Goal: Task Accomplishment & Management: Manage account settings

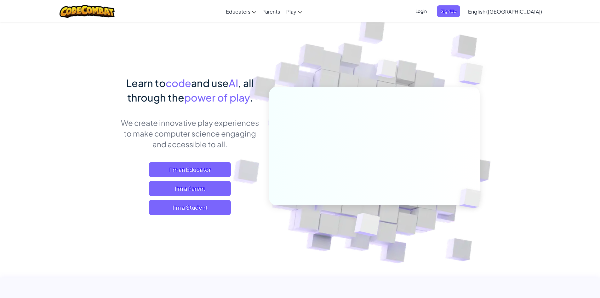
click at [431, 11] on span "Login" at bounding box center [421, 11] width 19 height 12
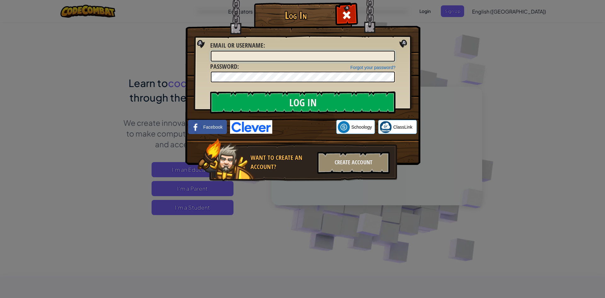
click at [319, 59] on input "Email or Username :" at bounding box center [303, 56] width 184 height 11
click at [288, 59] on input "Email or Username :" at bounding box center [303, 56] width 184 height 11
type input "R"
click at [226, 54] on input "ROSEBAM" at bounding box center [303, 56] width 184 height 11
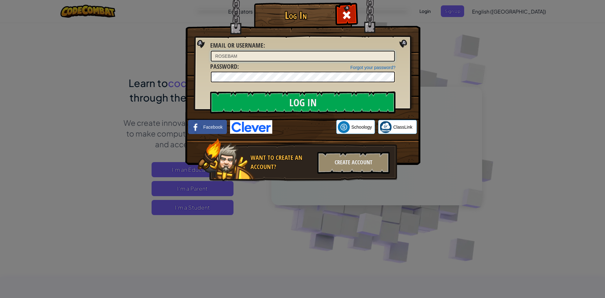
click at [227, 54] on input "ROSEBAM" at bounding box center [303, 56] width 184 height 11
click at [253, 55] on input "RoseBAM" at bounding box center [303, 56] width 184 height 11
type input "RoseBAM12"
click at [305, 101] on input "Log In" at bounding box center [302, 102] width 185 height 22
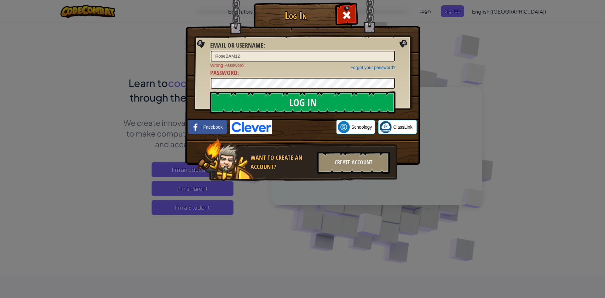
click at [281, 76] on div "Forgot your password? Wrong Password Password :" at bounding box center [302, 75] width 185 height 27
click at [170, 98] on div "Log In Email or Username : RoseBAM12 Forgot your password? Wrong Password Passw…" at bounding box center [302, 149] width 605 height 298
click at [210, 91] on input "Log In" at bounding box center [302, 102] width 185 height 22
